Goal: Navigation & Orientation: Find specific page/section

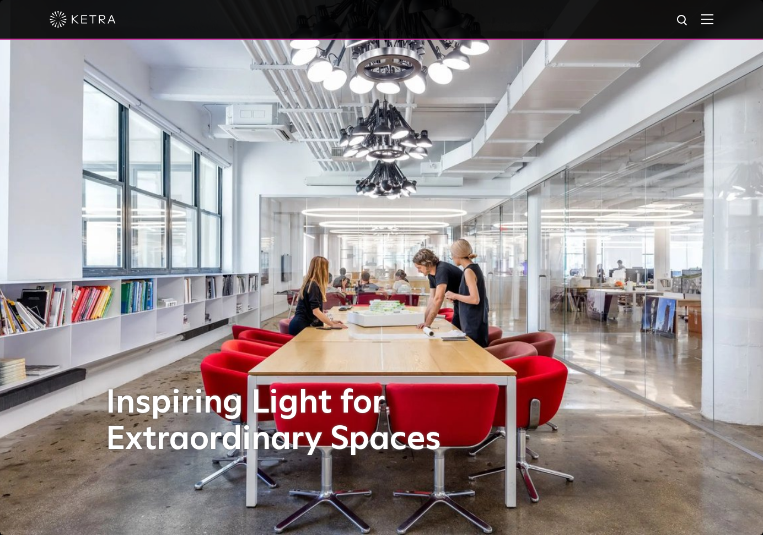
click at [711, 22] on img at bounding box center [708, 19] width 12 height 10
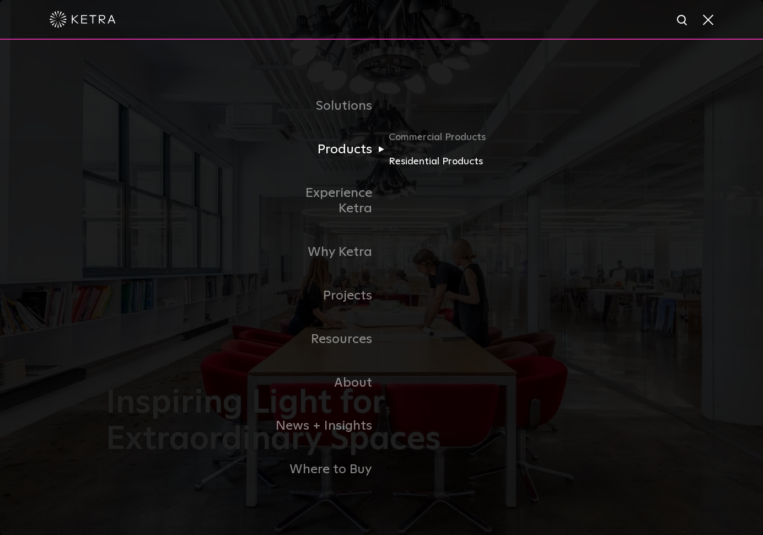
click at [413, 164] on link "Residential Products" at bounding box center [442, 162] width 106 height 16
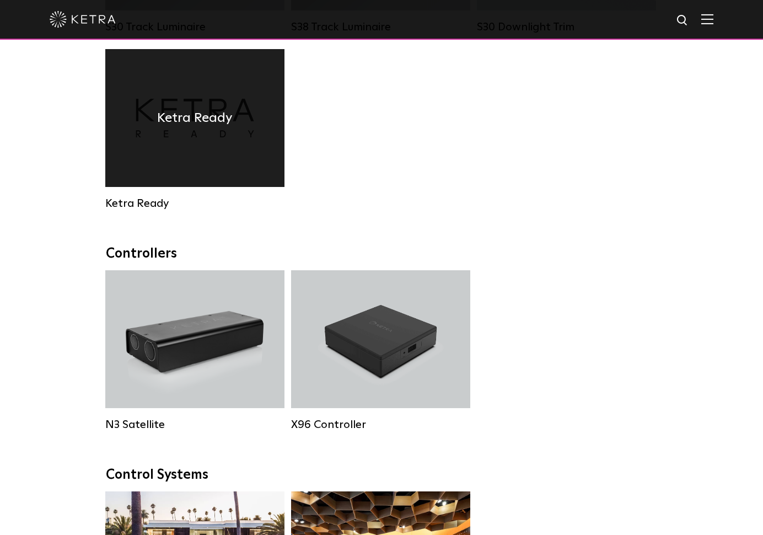
scroll to position [1034, 0]
click at [208, 99] on div "Ketra Ready" at bounding box center [194, 119] width 179 height 138
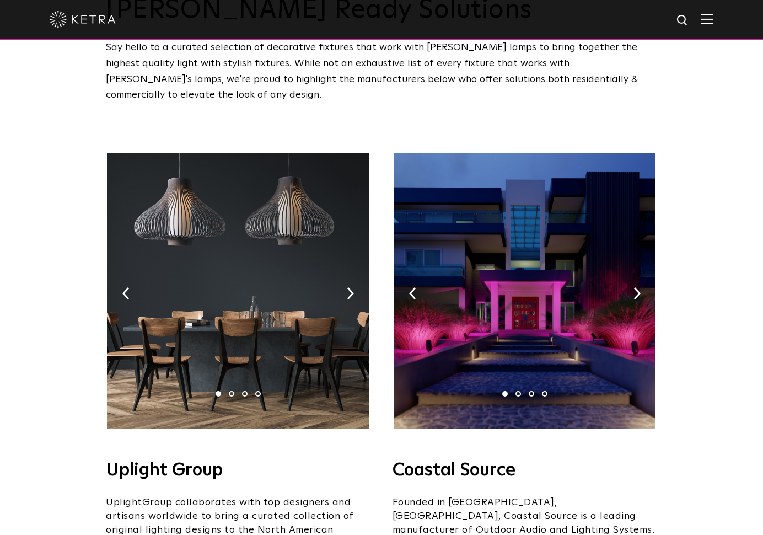
scroll to position [83, 0]
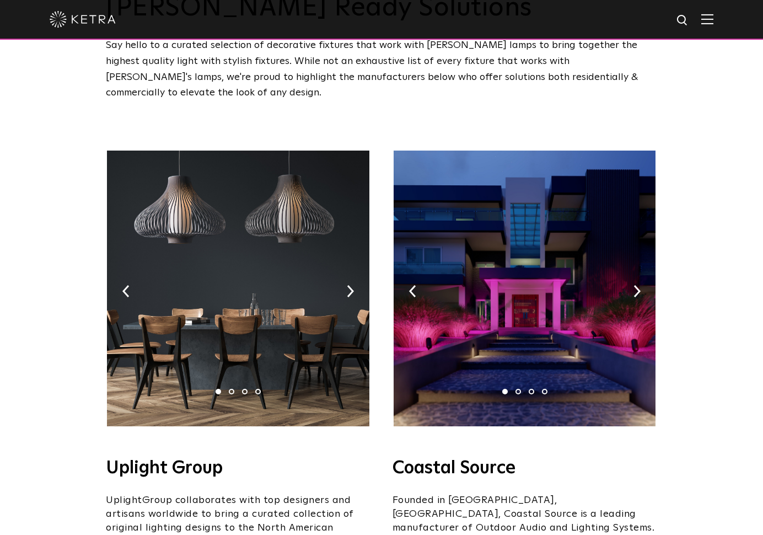
click at [233, 216] on img at bounding box center [238, 289] width 262 height 276
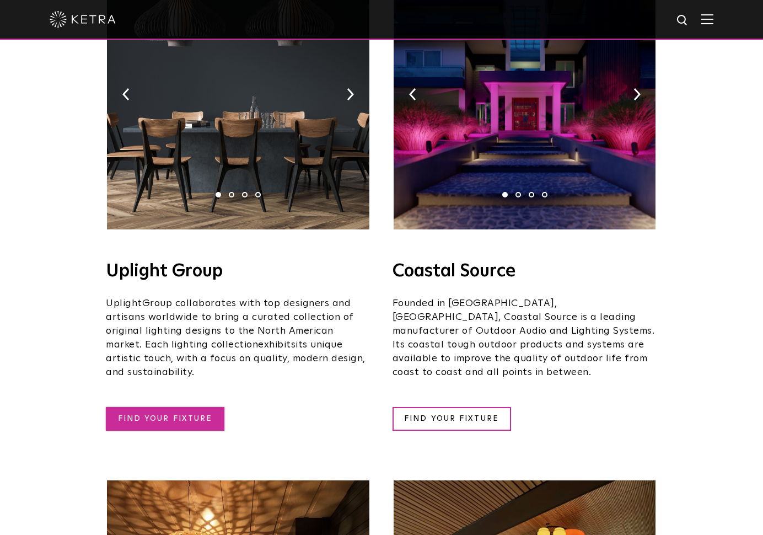
click at [177, 407] on link "FIND YOUR FIXTURE" at bounding box center [165, 419] width 119 height 24
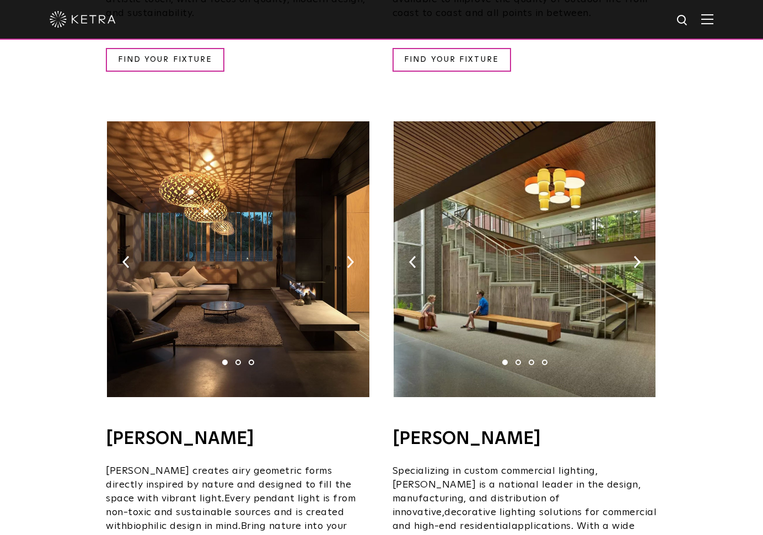
scroll to position [750, 0]
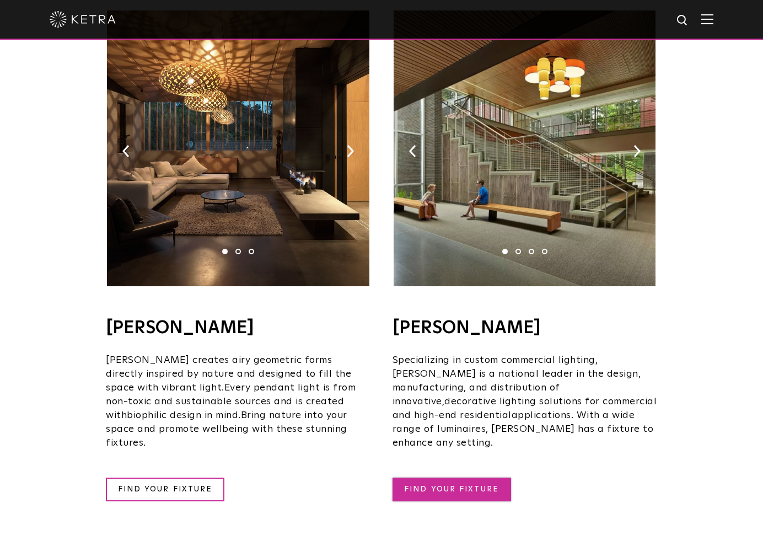
click at [454, 478] on link "FIND YOUR FIXTURE" at bounding box center [452, 490] width 119 height 24
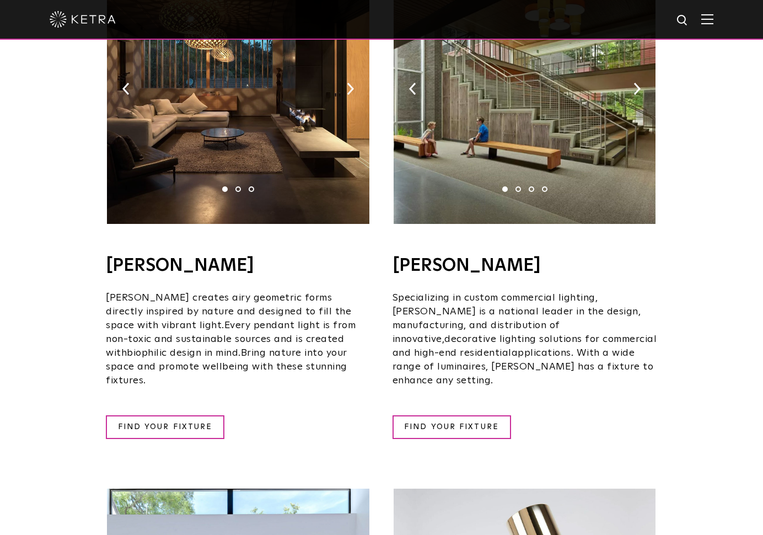
scroll to position [819, 0]
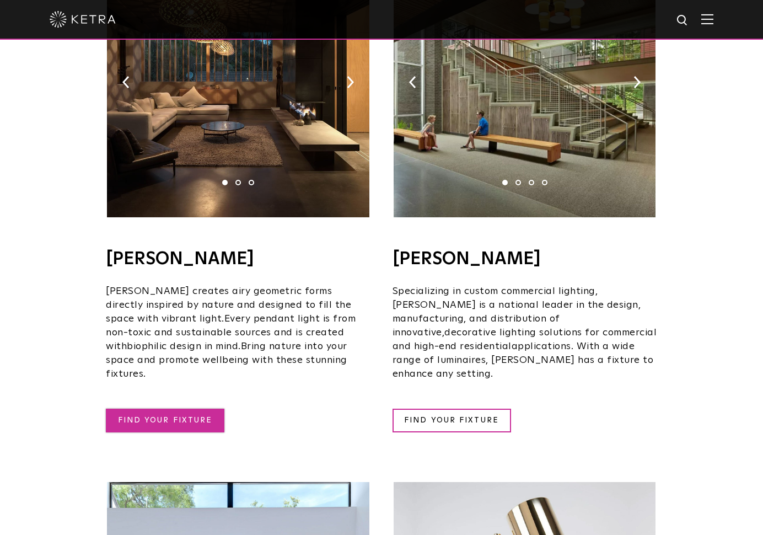
click at [178, 409] on link "FIND YOUR FIXTURE" at bounding box center [165, 421] width 119 height 24
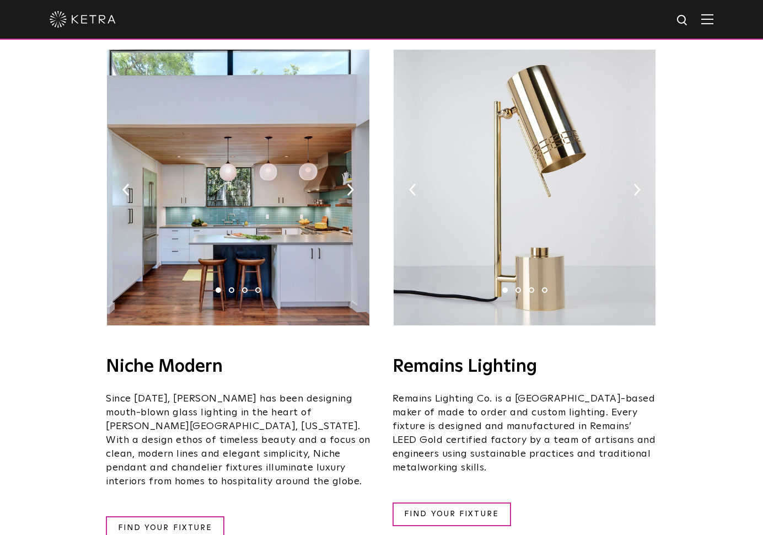
scroll to position [1253, 0]
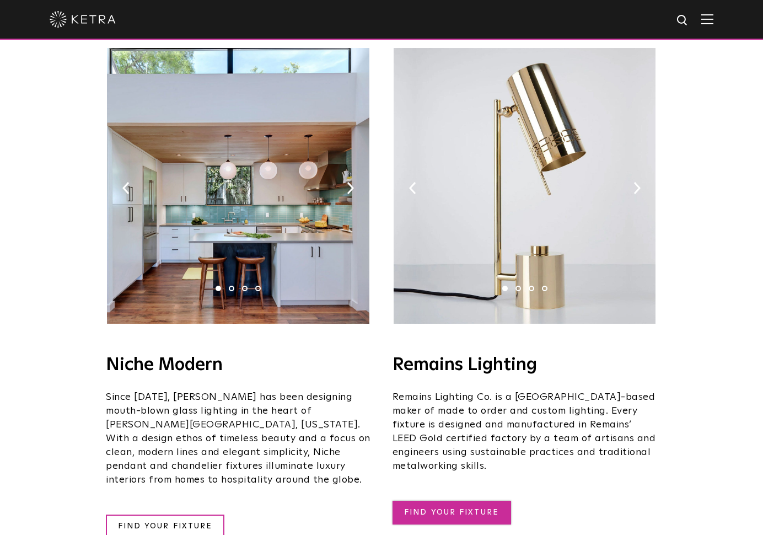
click at [453, 501] on link "FIND YOUR FIXTURE" at bounding box center [452, 513] width 119 height 24
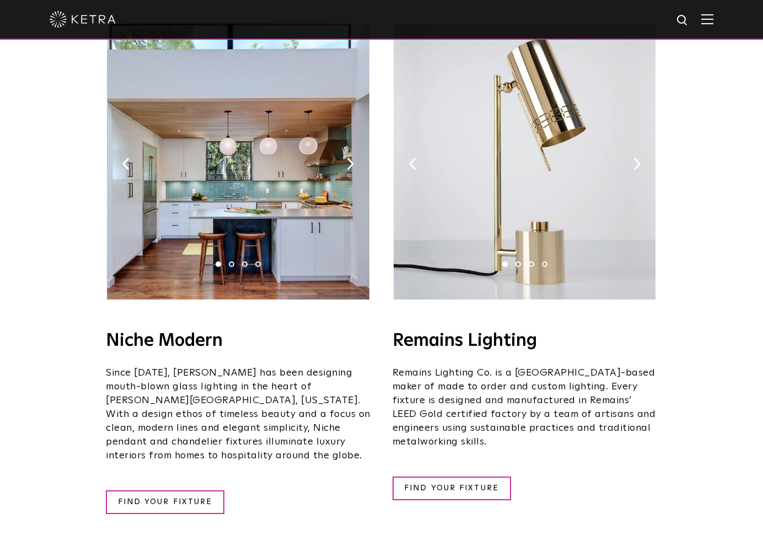
scroll to position [1279, 0]
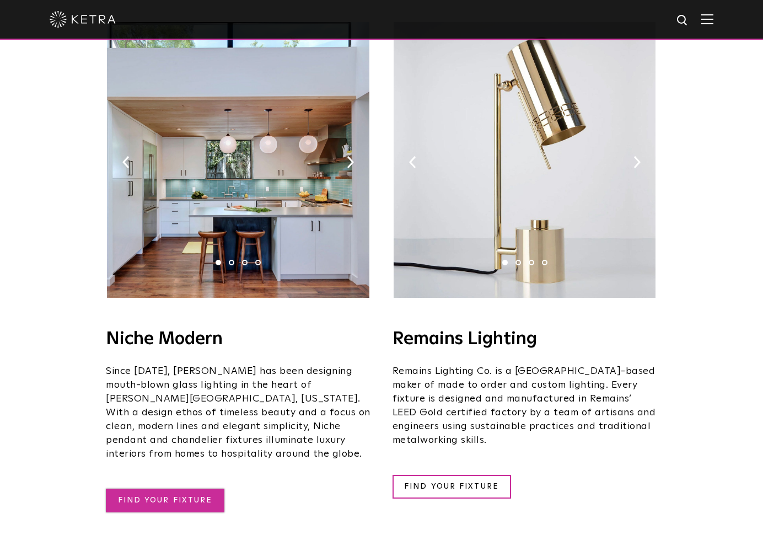
click at [158, 489] on link "FIND YOUR FIXTURE" at bounding box center [165, 501] width 119 height 24
